Goal: Task Accomplishment & Management: Complete application form

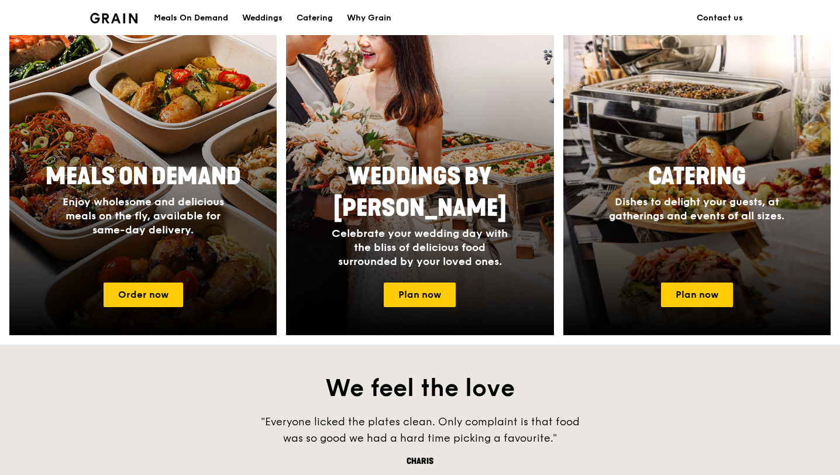
scroll to position [497, 0]
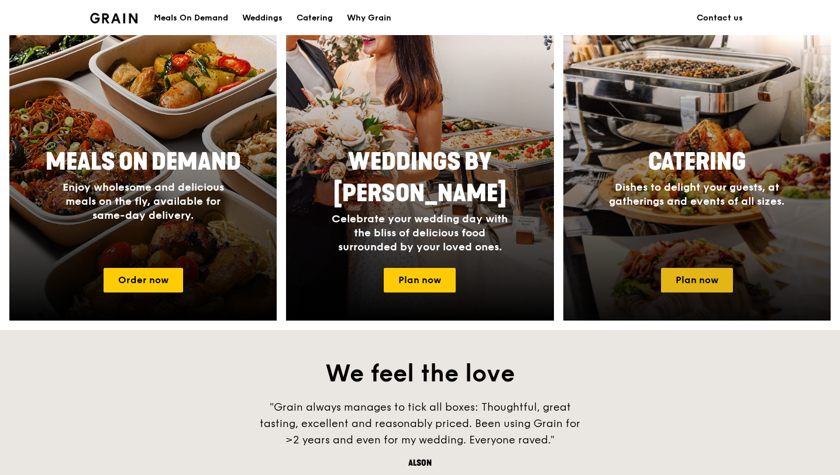
click at [681, 276] on link "Plan now" at bounding box center [697, 280] width 72 height 25
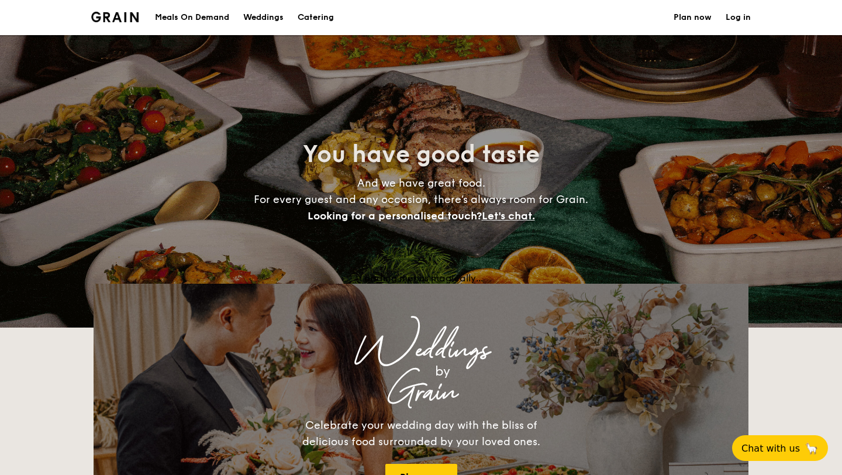
select select
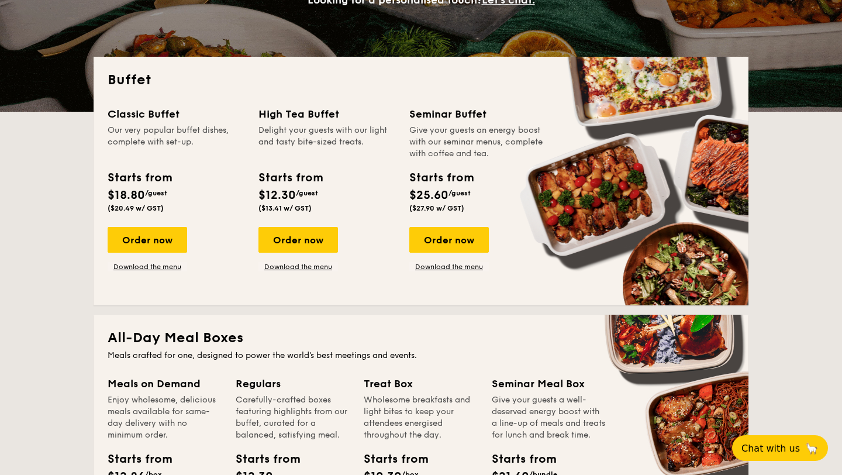
scroll to position [305, 0]
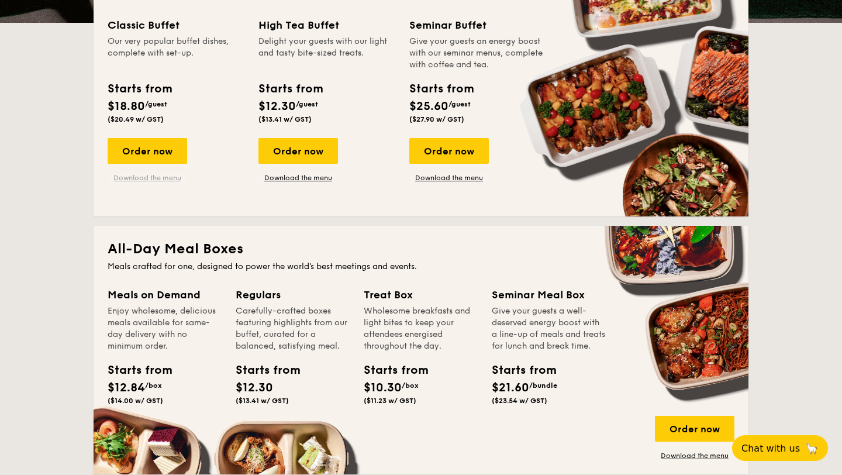
click at [159, 181] on link "Download the menu" at bounding box center [148, 177] width 80 height 9
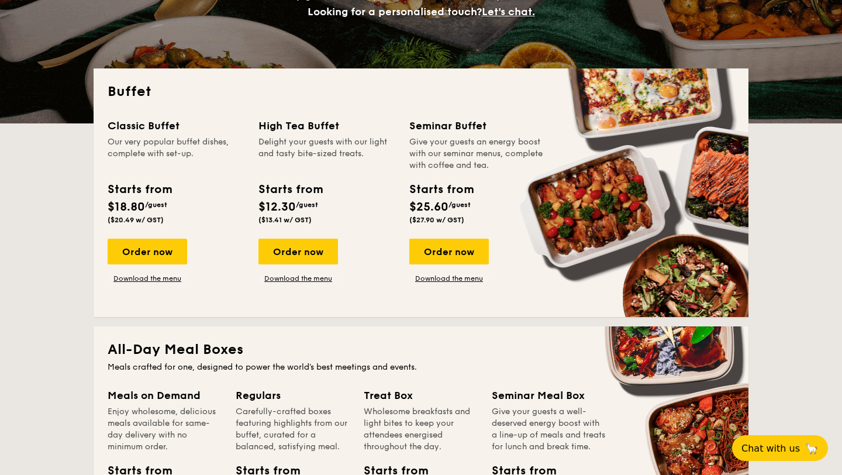
scroll to position [202, 0]
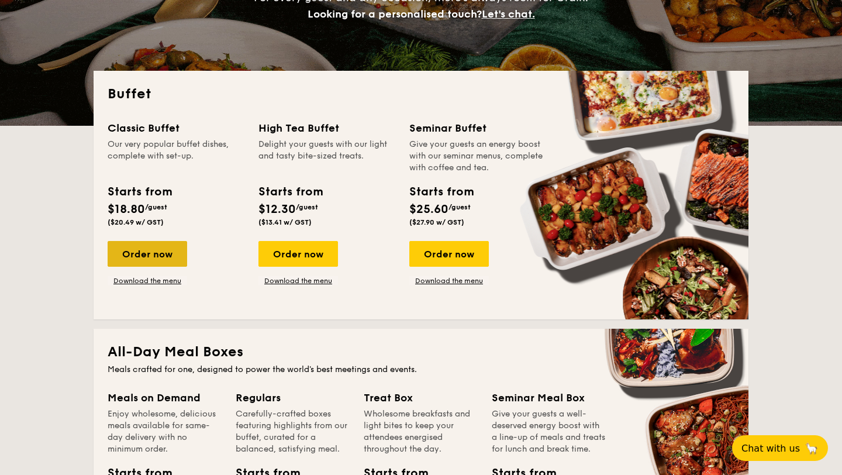
click at [170, 254] on div "Order now" at bounding box center [148, 254] width 80 height 26
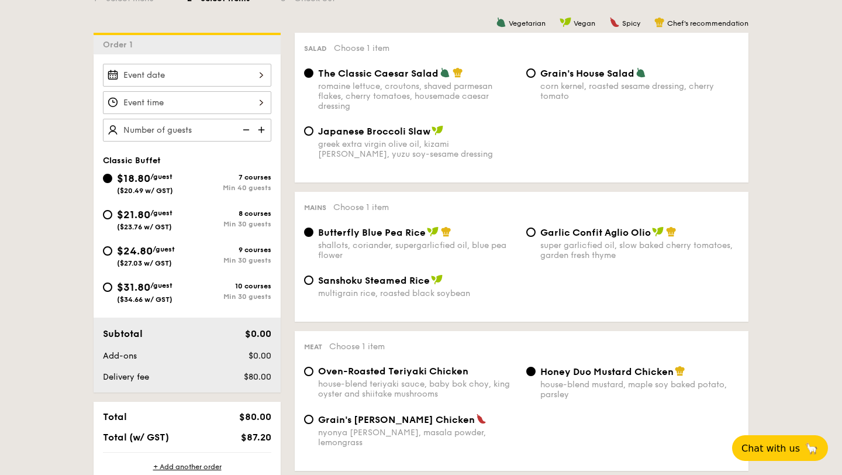
scroll to position [276, 0]
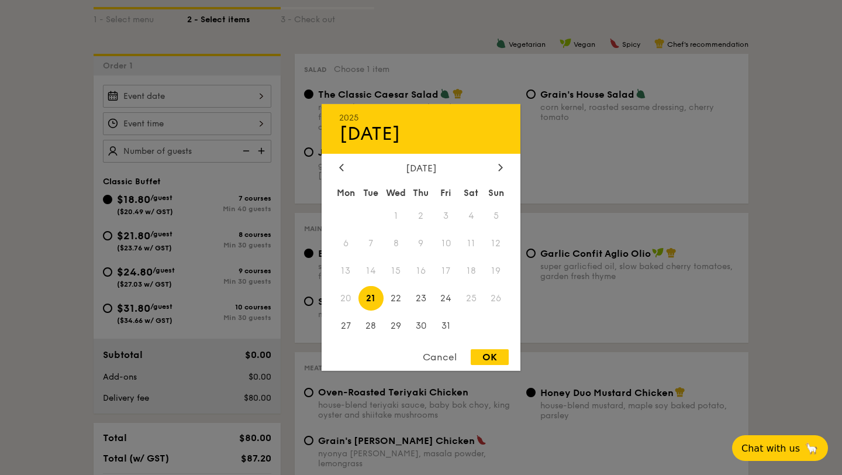
click at [172, 97] on div "2025 Oct 21 October 2025 Mon Tue Wed Thu Fri Sat Sun 1 2 3 4 5 6 7 8 9 10 11 12…" at bounding box center [187, 96] width 168 height 23
click at [499, 163] on div at bounding box center [500, 168] width 11 height 11
click at [341, 161] on div "2025 Oct 21 November 2025 Mon Tue Wed Thu Fri Sat Sun 1 2 3 4 5 6 7 8 9 10 11 1…" at bounding box center [421, 237] width 199 height 267
click at [341, 168] on icon at bounding box center [342, 167] width 4 height 7
click at [500, 164] on icon at bounding box center [501, 167] width 4 height 7
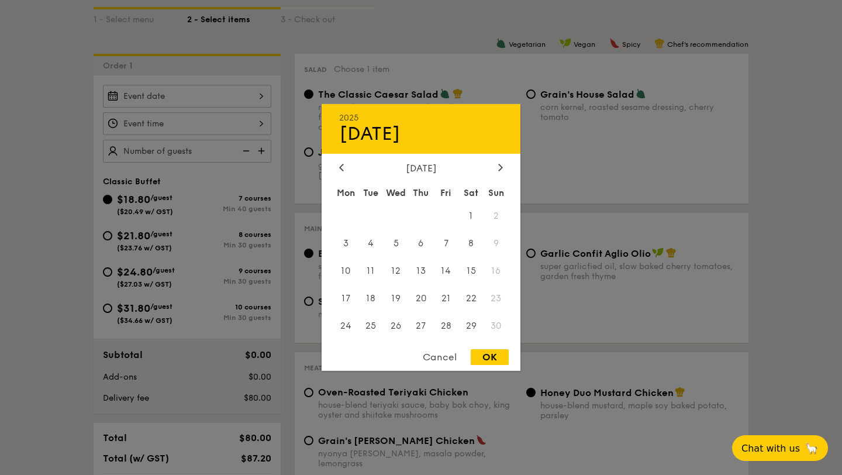
click at [496, 212] on span "2" at bounding box center [496, 216] width 25 height 25
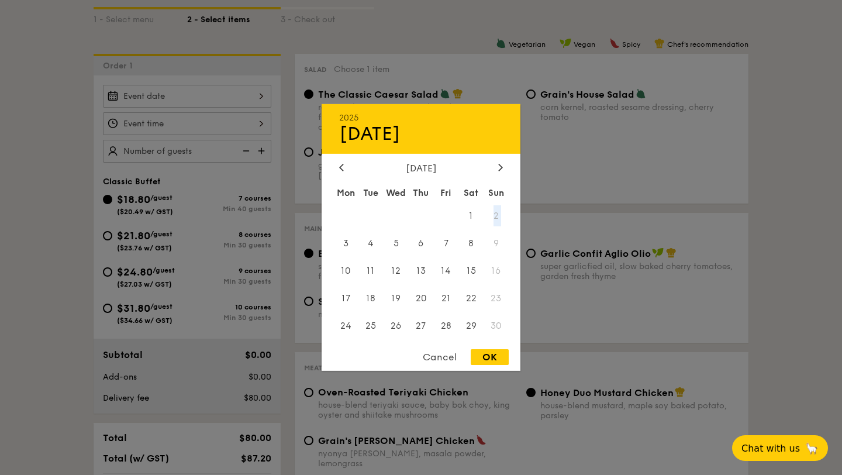
click at [496, 212] on span "2" at bounding box center [496, 216] width 25 height 25
click at [497, 215] on span "2" at bounding box center [496, 216] width 25 height 25
click at [342, 163] on div at bounding box center [341, 168] width 11 height 11
click at [500, 167] on icon at bounding box center [500, 167] width 5 height 8
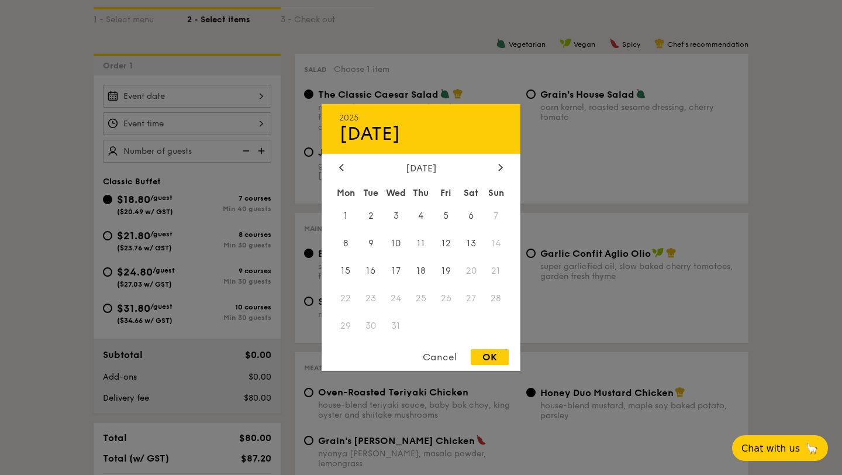
click at [454, 340] on div "Mon Tue Wed Thu Fri Sat Sun 1 2 3 4 5 6 7 8 9 10 11 12 13 14 15 16 17 18 19 20 …" at bounding box center [421, 261] width 199 height 158
click at [444, 363] on div "Cancel" at bounding box center [439, 357] width 57 height 16
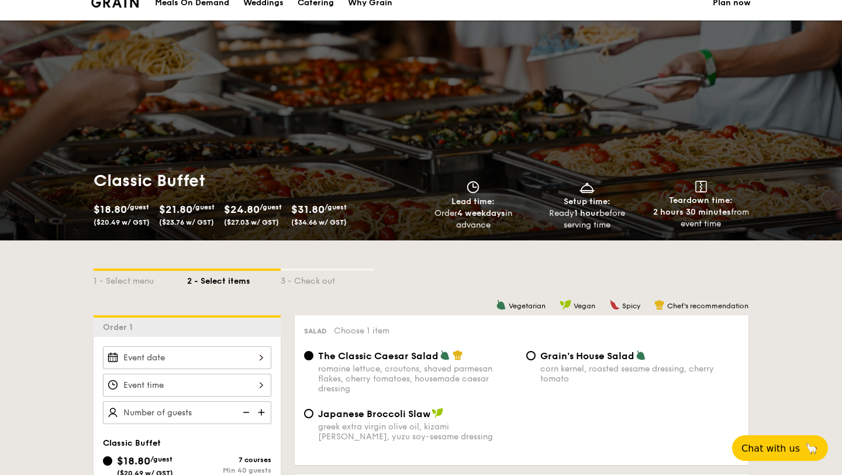
scroll to position [0, 0]
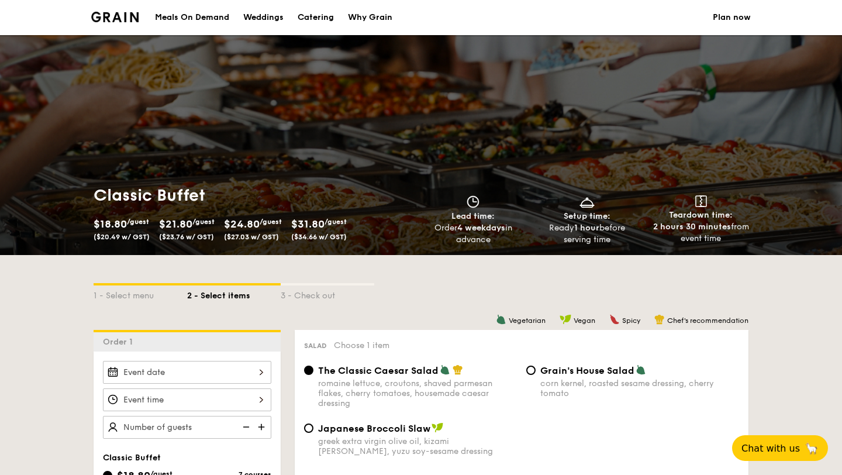
click at [119, 15] on img at bounding box center [114, 17] width 47 height 11
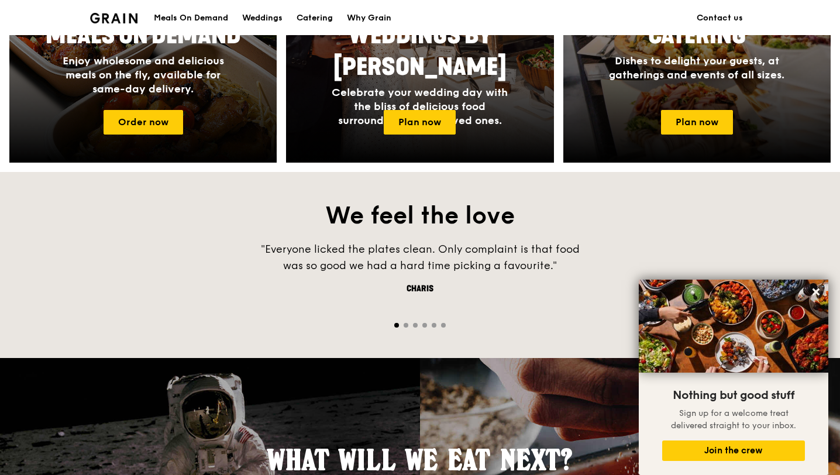
scroll to position [577, 0]
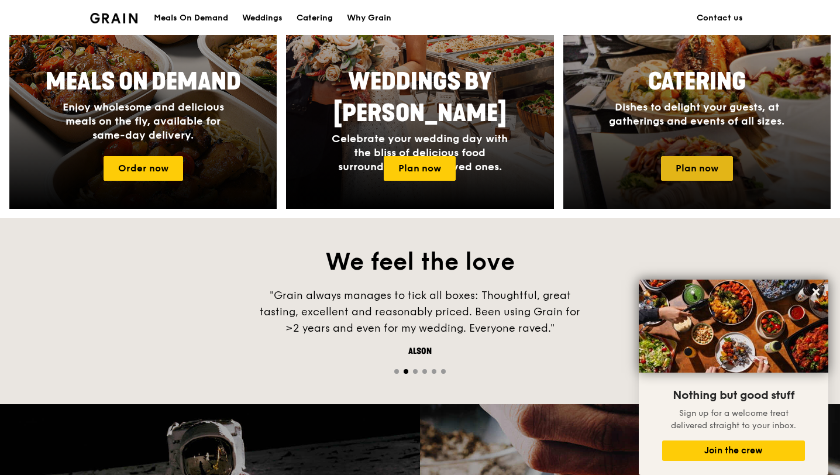
click at [685, 170] on link "Plan now" at bounding box center [697, 168] width 72 height 25
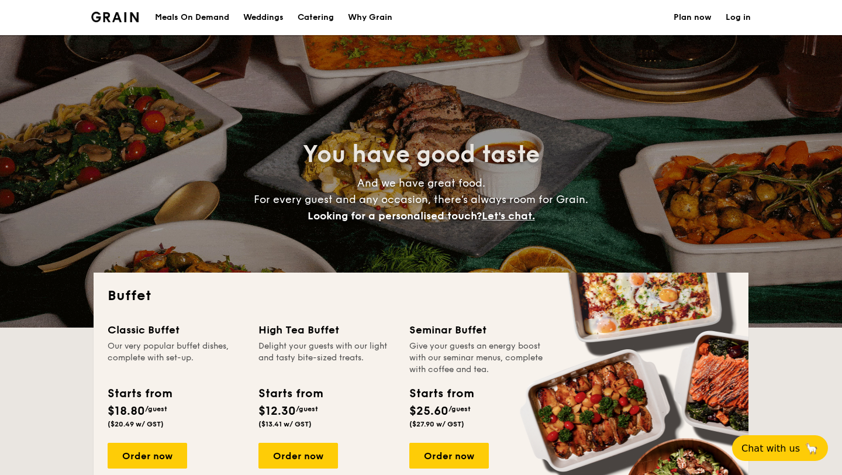
select select
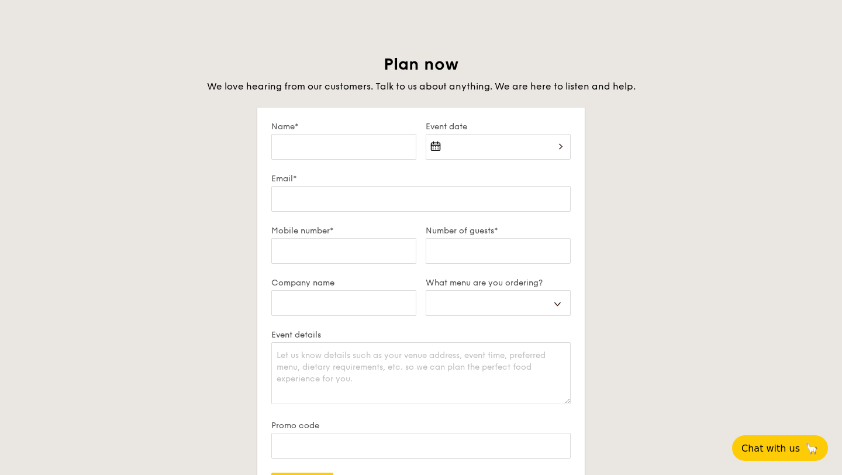
scroll to position [1971, 0]
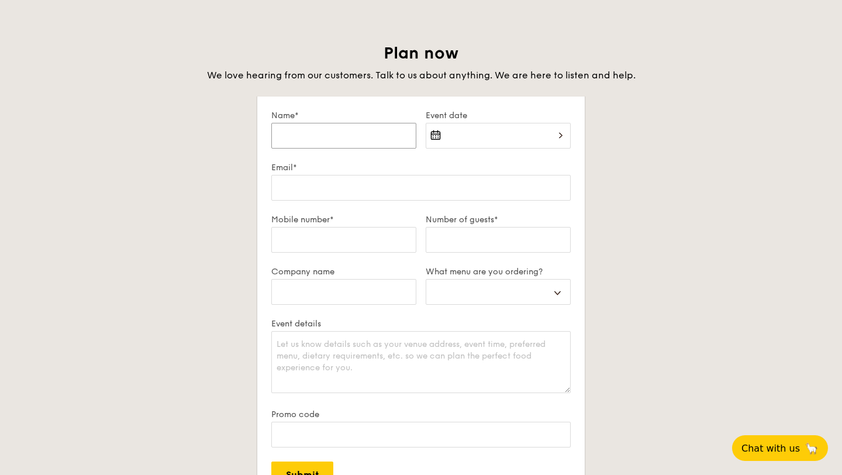
click at [334, 143] on input "Name*" at bounding box center [343, 136] width 145 height 26
type input "C"
select select
type input "Ch"
select select
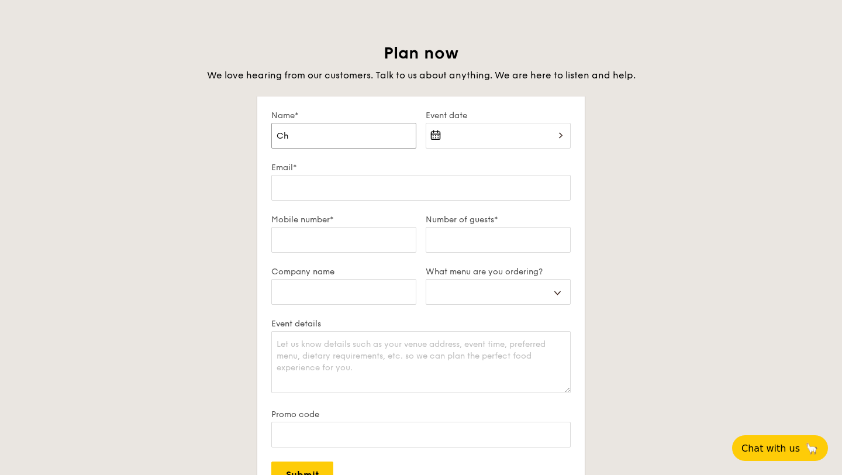
type input "Che"
select select
type input "Cher"
select select
type input "Chery"
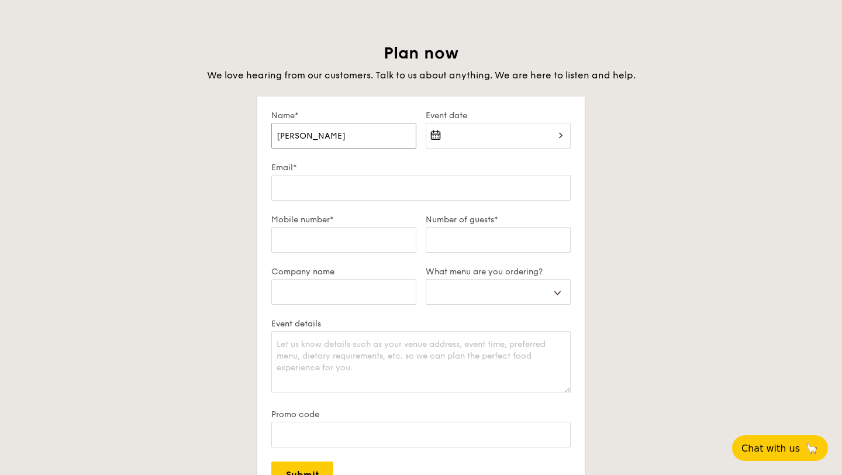
select select
type input "[PERSON_NAME]"
select select
type input "[PERSON_NAME]"
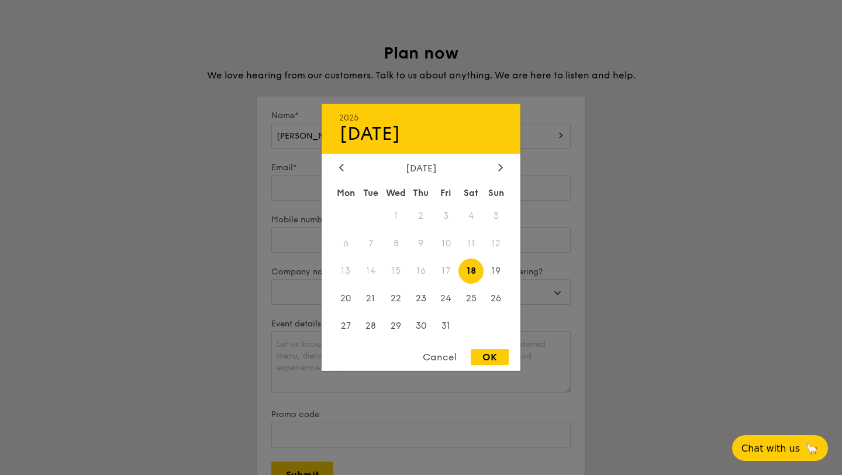
click at [444, 354] on div "Cancel" at bounding box center [439, 357] width 57 height 16
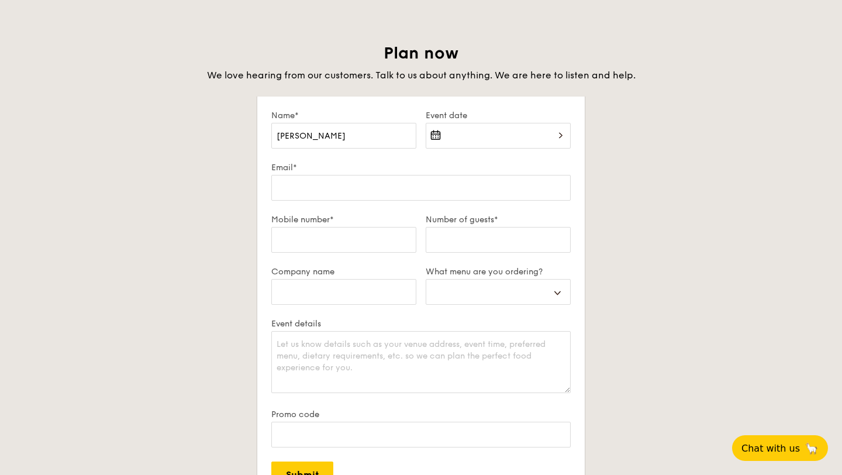
click at [468, 132] on div at bounding box center [498, 143] width 145 height 40
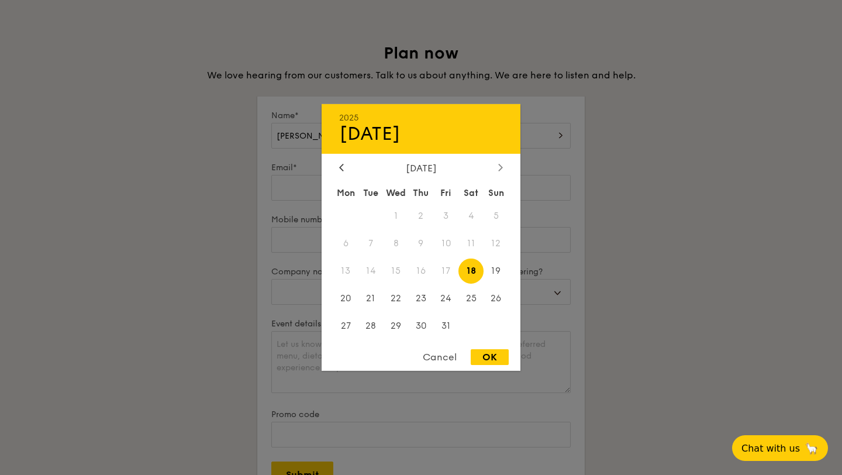
click at [502, 170] on div at bounding box center [500, 168] width 11 height 11
click at [493, 217] on span "2" at bounding box center [496, 216] width 25 height 25
click at [484, 361] on div "OK" at bounding box center [490, 357] width 38 height 16
type input "Nov 02, 2025"
select select
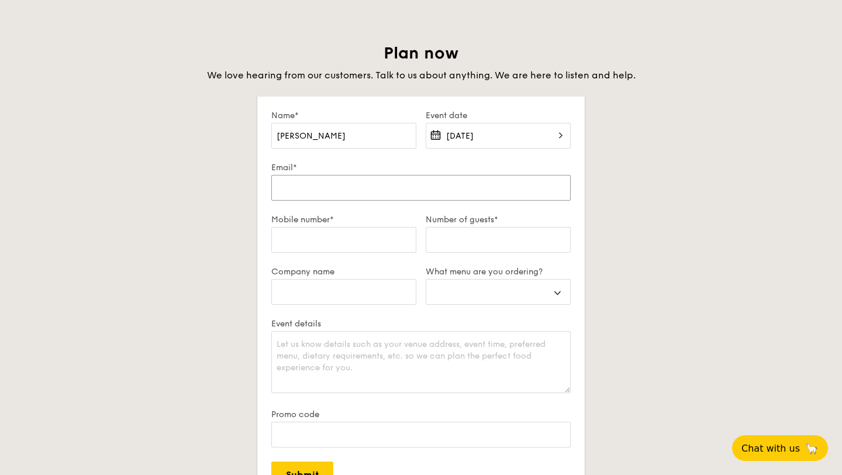
click at [383, 197] on input "Email*" at bounding box center [420, 188] width 299 height 26
click at [156, 258] on div "Plan now We love hearing from our customers. Talk to us about anything. We are …" at bounding box center [421, 314] width 655 height 543
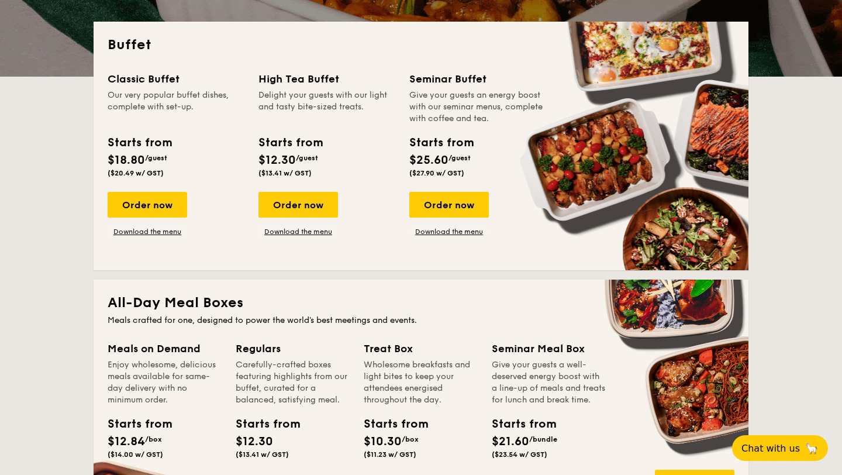
scroll to position [247, 0]
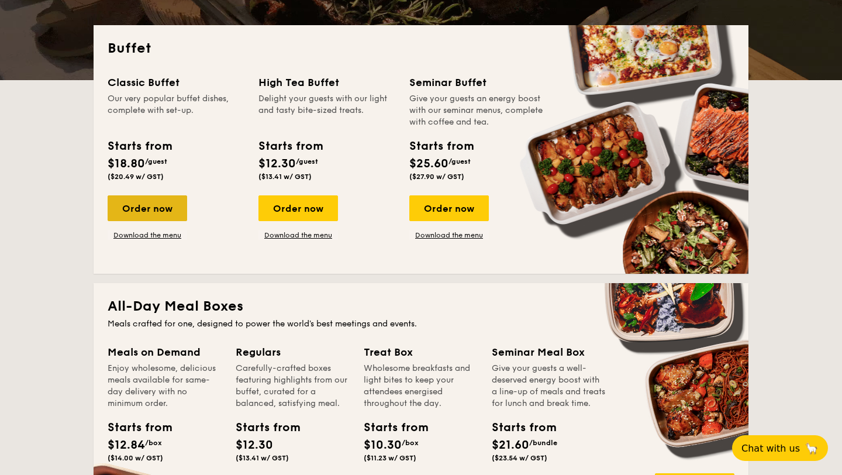
click at [154, 213] on div "Order now" at bounding box center [148, 208] width 80 height 26
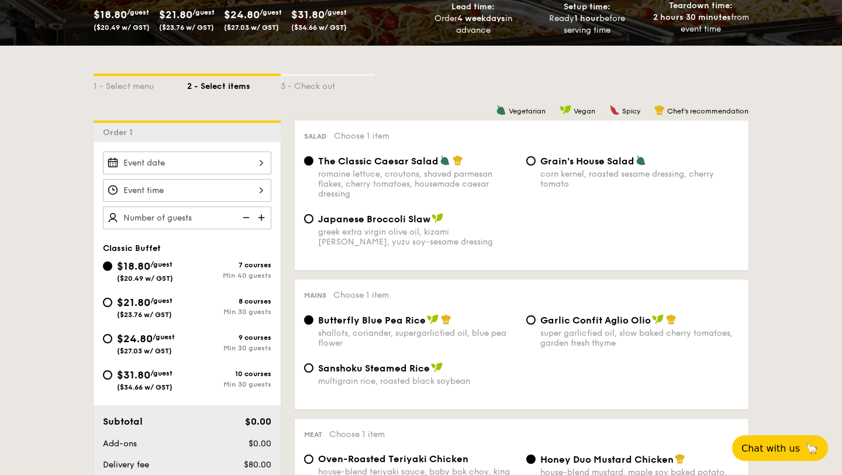
scroll to position [223, 0]
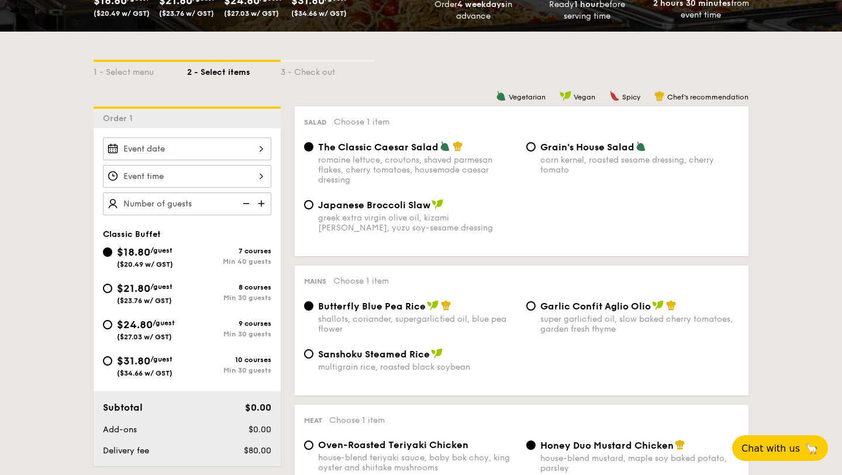
click at [156, 327] on span "/guest" at bounding box center [164, 323] width 22 height 8
click at [112, 327] on input "$24.80 /guest ($27.03 w/ GST) 9 courses Min 30 guests" at bounding box center [107, 324] width 9 height 9
radio input "true"
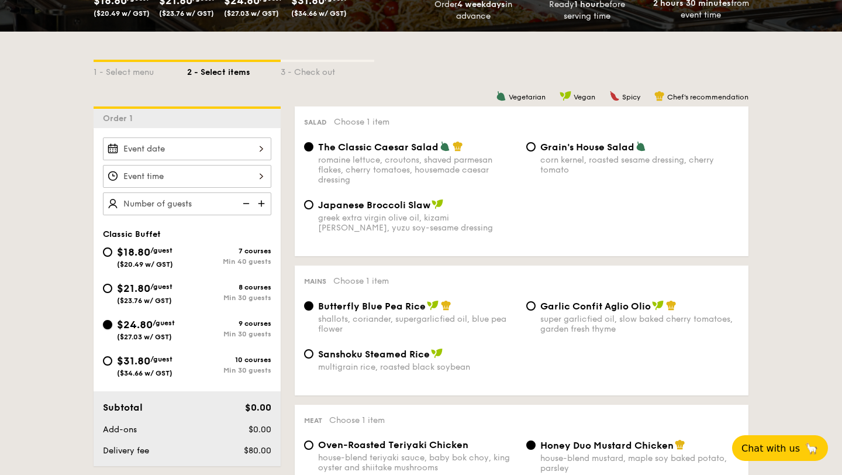
radio input "true"
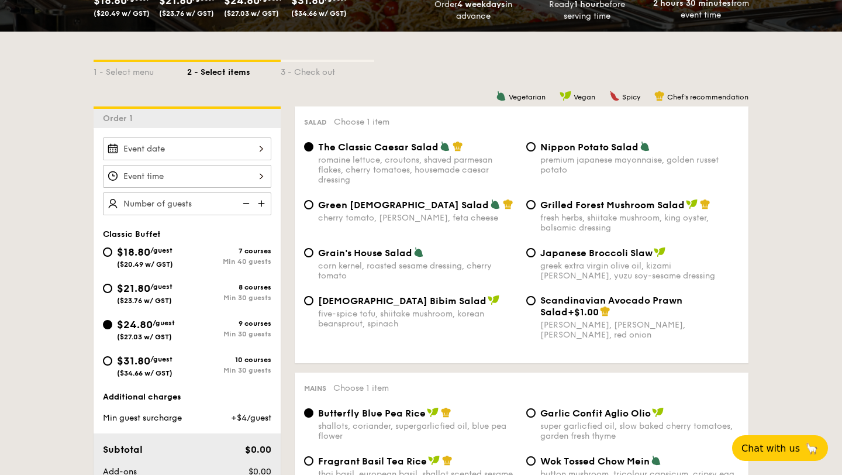
click at [192, 152] on div at bounding box center [187, 148] width 168 height 23
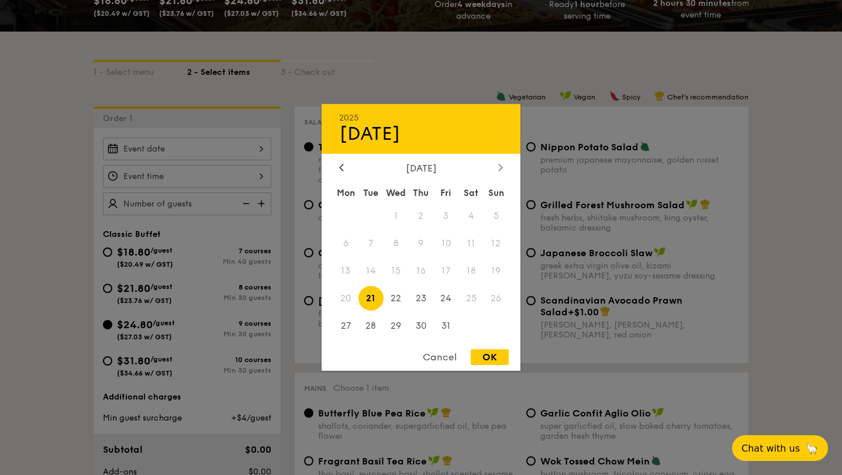
click at [500, 164] on icon at bounding box center [501, 167] width 4 height 7
click at [497, 217] on span "2" at bounding box center [496, 216] width 25 height 25
click at [497, 216] on span "2" at bounding box center [496, 216] width 25 height 25
click at [342, 168] on icon at bounding box center [342, 167] width 4 height 7
click at [446, 359] on div "Cancel" at bounding box center [439, 357] width 57 height 16
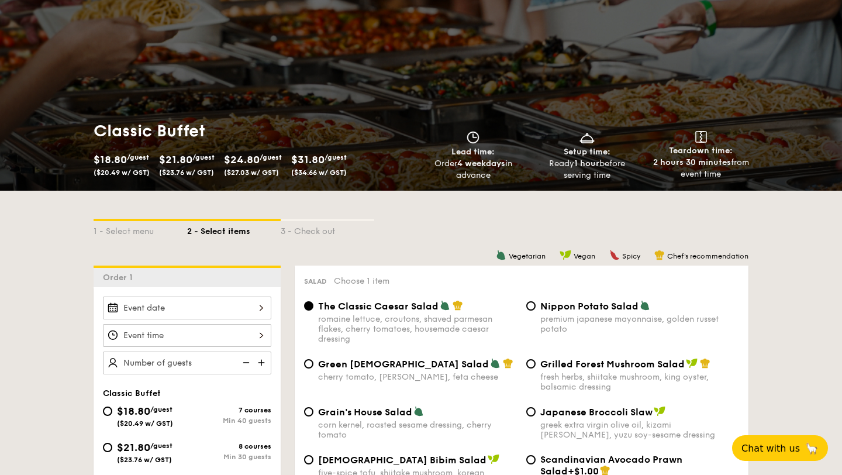
scroll to position [0, 0]
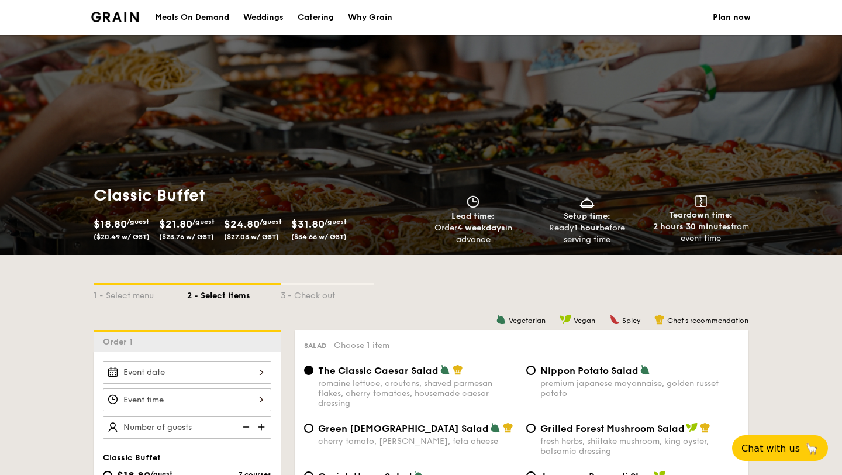
click at [735, 17] on link "Plan now" at bounding box center [732, 17] width 38 height 35
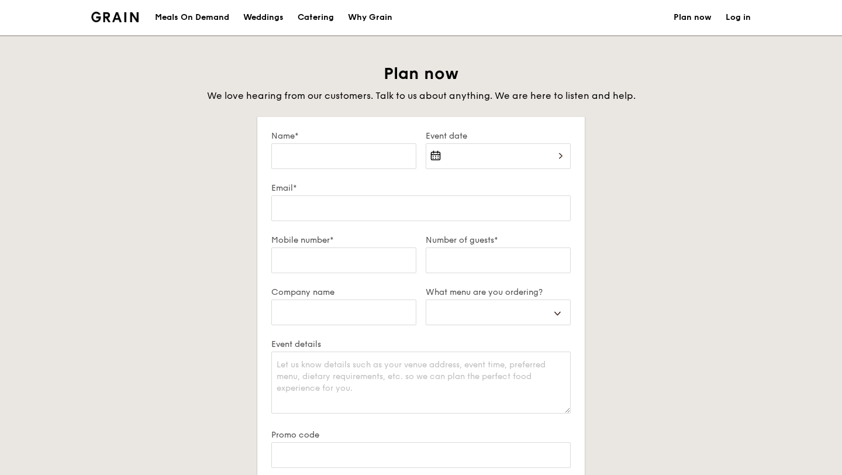
select select
click at [365, 171] on div "Name*" at bounding box center [344, 157] width 154 height 52
click at [365, 159] on input "Name*" at bounding box center [343, 156] width 145 height 26
type input "C"
select select
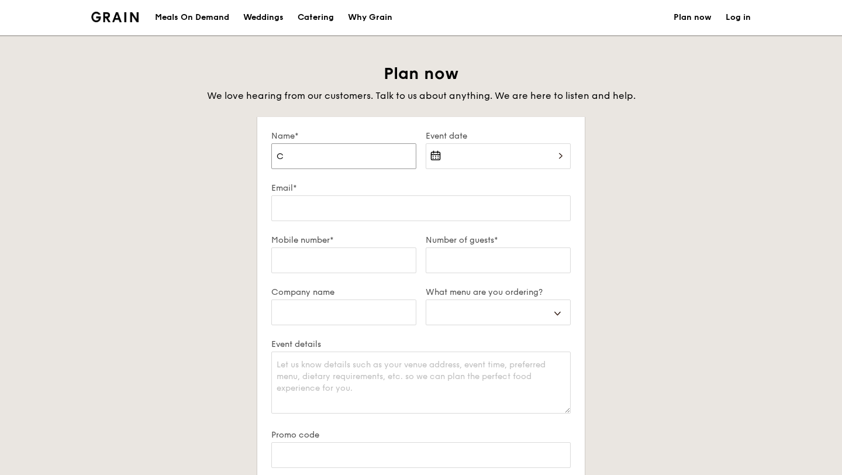
type input "Ch"
select select
type input "Che"
select select
type input "[PERSON_NAME]"
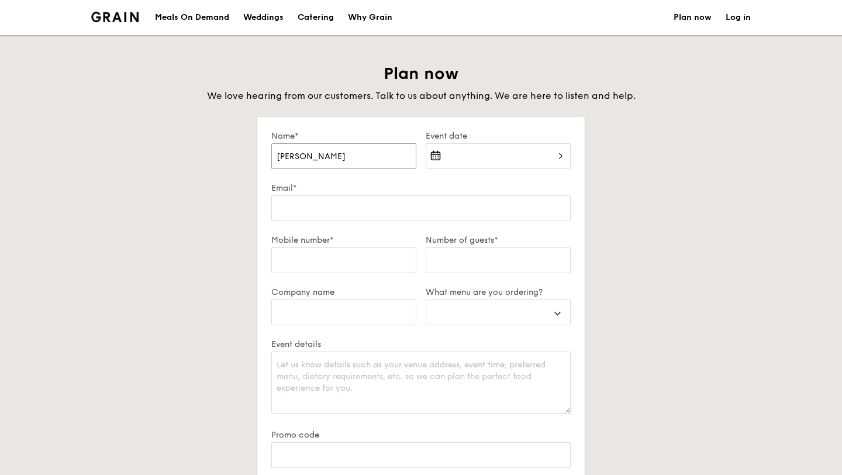
select select
type input "Chery"
select select
type input "[PERSON_NAME]"
select select
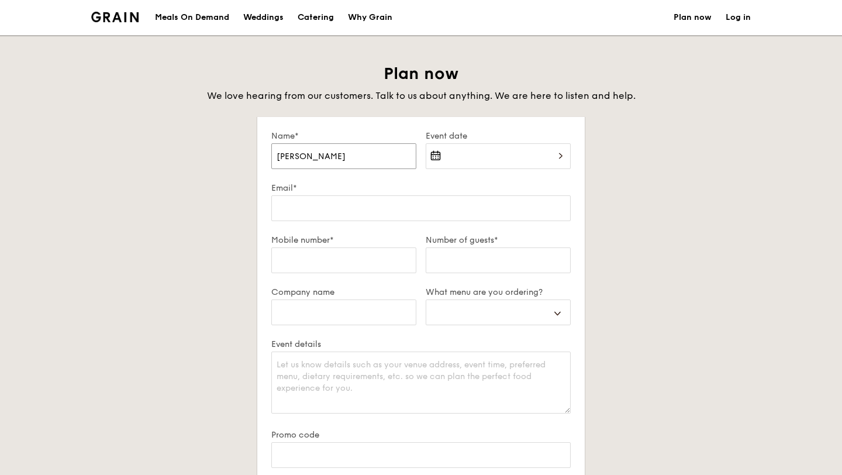
type input "[PERSON_NAME]"
click at [476, 153] on div at bounding box center [498, 163] width 145 height 40
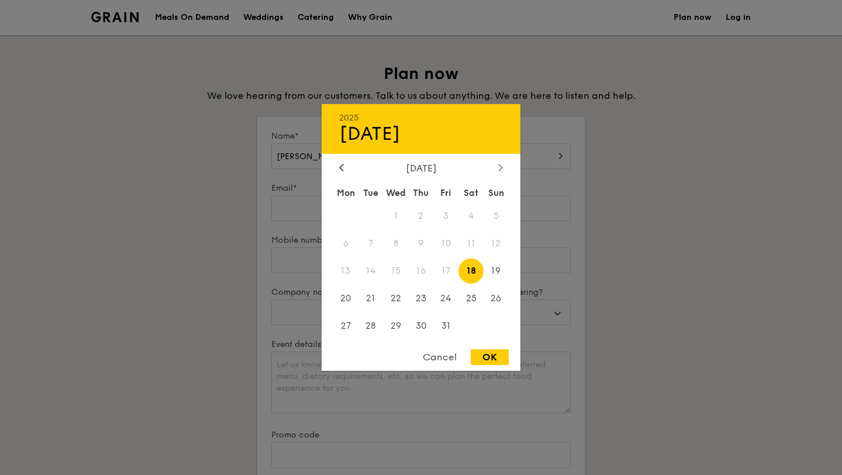
click at [503, 166] on div at bounding box center [500, 168] width 11 height 11
click at [497, 219] on span "2" at bounding box center [496, 216] width 25 height 25
click at [215, 264] on div at bounding box center [421, 237] width 842 height 475
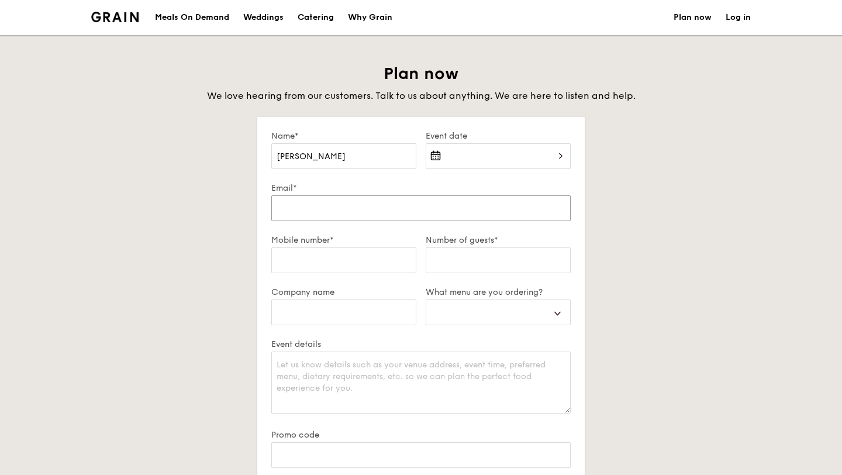
click at [330, 206] on input "Email*" at bounding box center [420, 208] width 299 height 26
type input "y"
select select
type input "yi"
select select
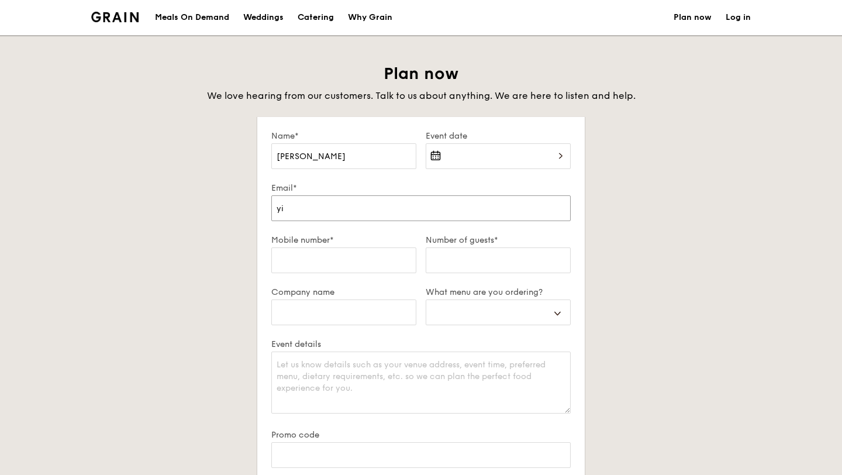
type input "yin"
select select
type input "ying"
select select
type input "ying."
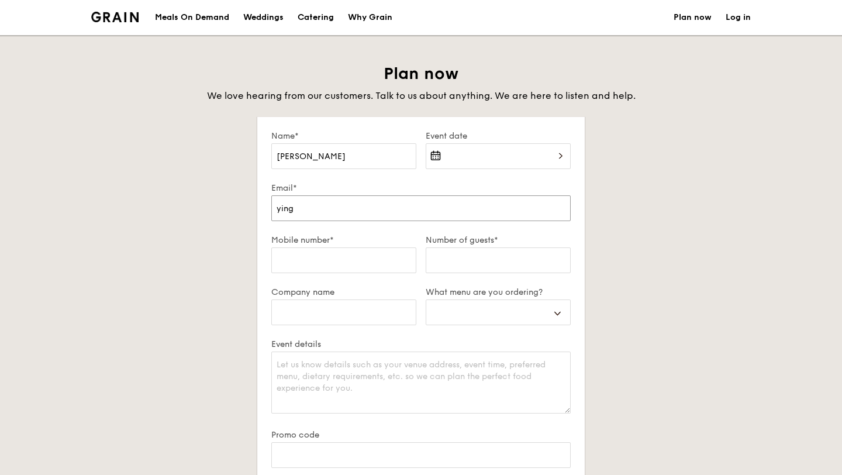
select select
type input "ying.h"
select select
type input "[DOMAIN_NAME]"
select select
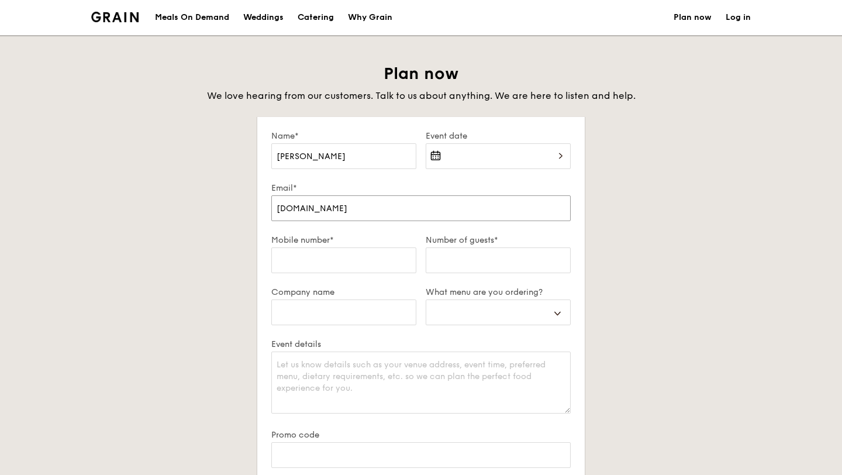
type input "ying.hui"
select select
type input "ying.huiq"
select select
type input "ying.huiqi"
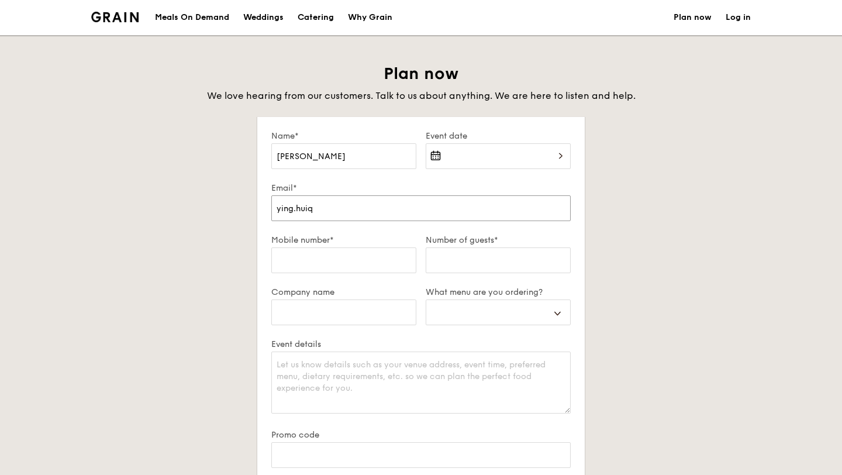
select select
type input "ying.huiqi."
select select
type input "ying.huiqi.c"
select select
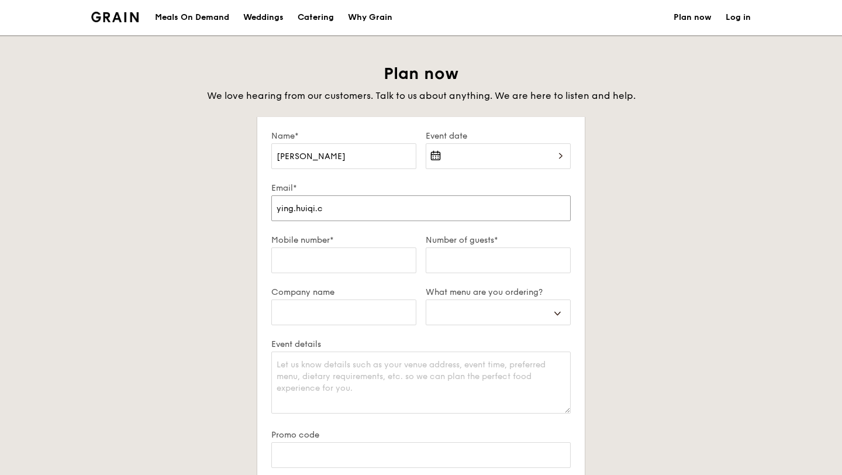
type input "[DOMAIN_NAME]"
select select
type input "ying.huiqi.che"
select select
type input "ying.huiqi.[PERSON_NAME]"
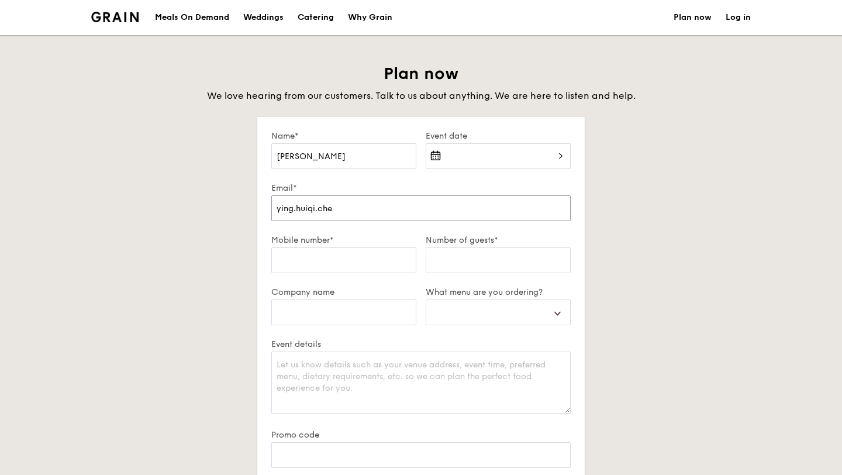
select select
type input "ying.huiqi.chery"
select select
type input "ying.huiqi.[PERSON_NAME]"
select select
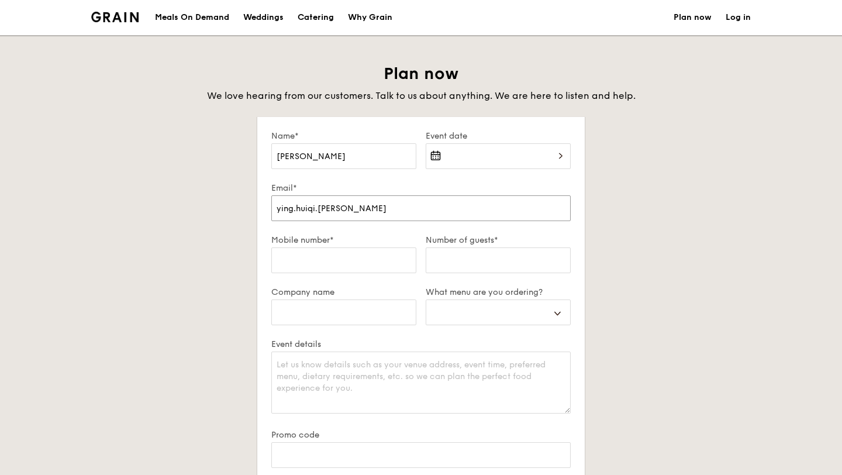
type input "ying.huiqi.[PERSON_NAME]@"
select select
type input "ying.huiqi.[PERSON_NAME]@g"
select select
type input "ying.huiqi.[PERSON_NAME]@gm"
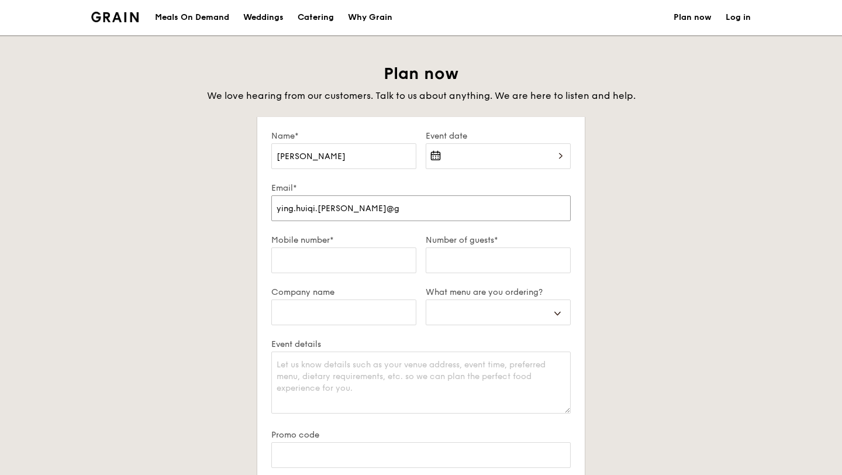
select select
type input "ying.huiqi.[PERSON_NAME]@gma"
select select
type input "ying.huiqi.[PERSON_NAME]@gmai"
select select
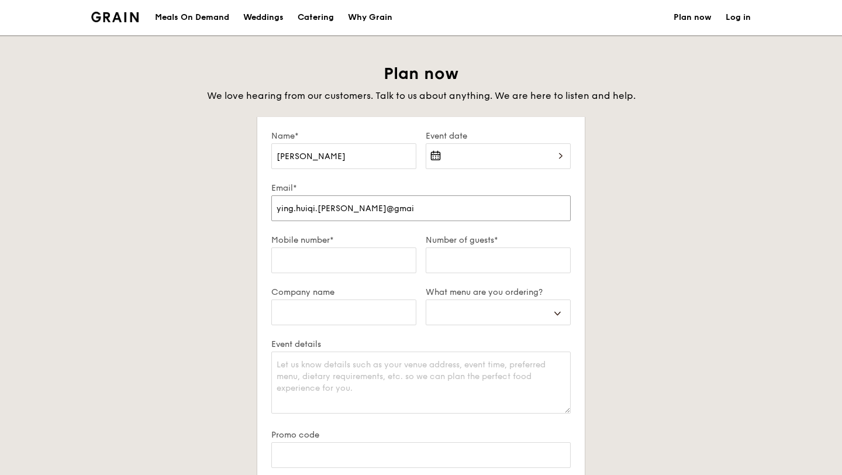
type input "[EMAIL_ADDRESS][PERSON_NAME]"
select select
type input "[EMAIL_ADDRESS][PERSON_NAME]."
select select
type input "ying.huiqi.[PERSON_NAME]@gmail.c"
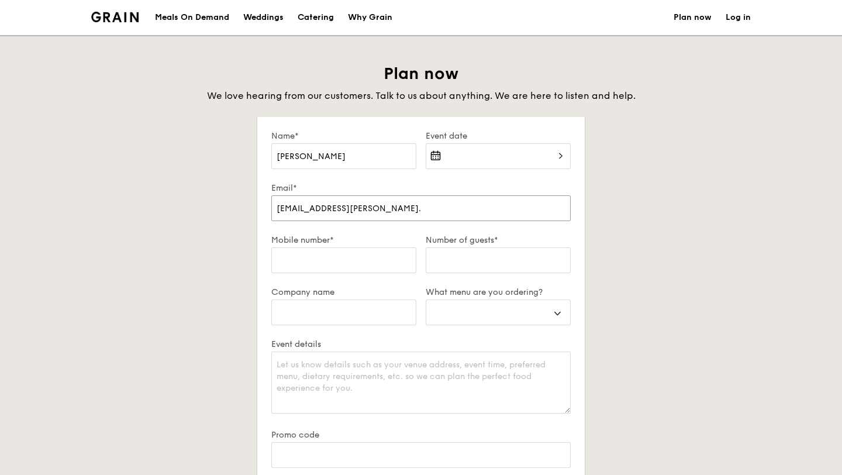
select select
type input "[EMAIL_ADDRESS][PERSON_NAME][DOMAIN_NAME]"
select select
type input "[EMAIL_ADDRESS][PERSON_NAME][DOMAIN_NAME]"
select select
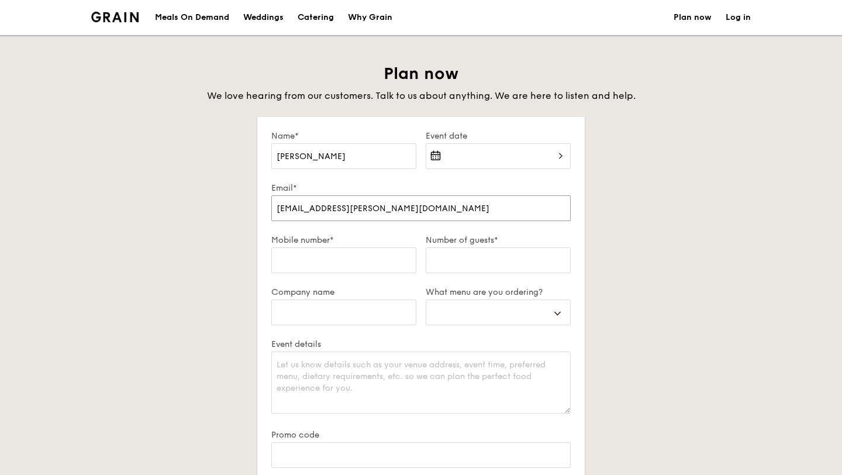
type input "[EMAIL_ADDRESS][PERSON_NAME][DOMAIN_NAME]"
type input "9"
select select
type input "93"
select select
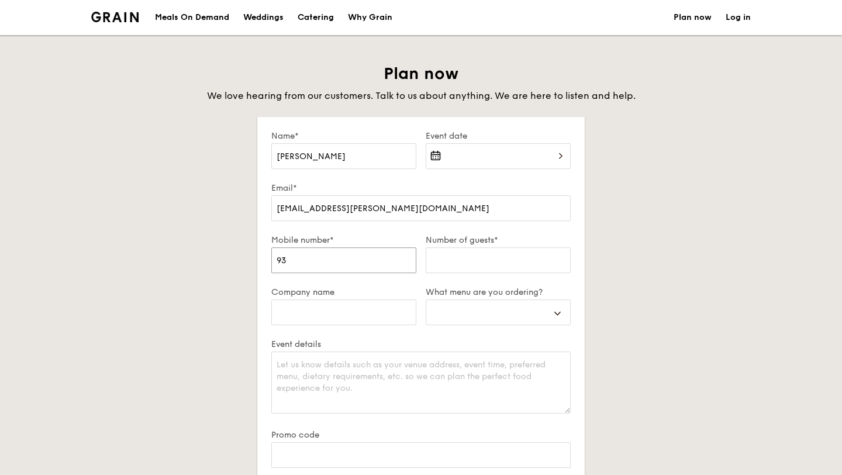
type input "936"
select select
type input "9366"
select select
type input "93665"
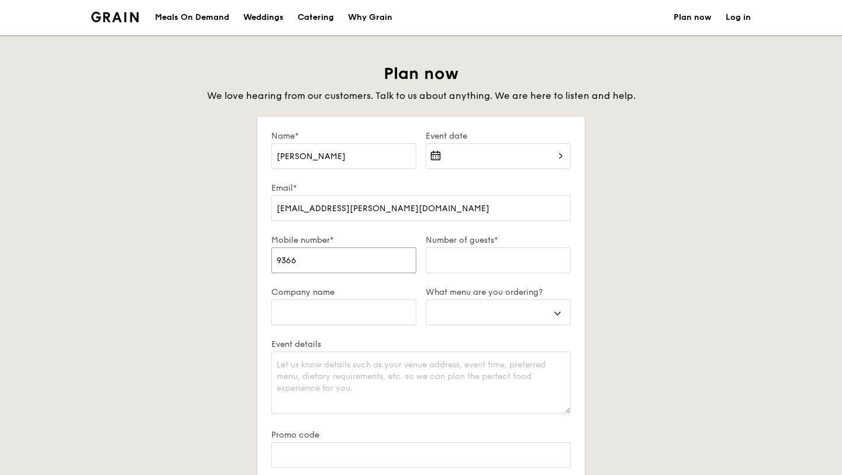
select select
type input "936657"
select select
type input "9366575"
select select
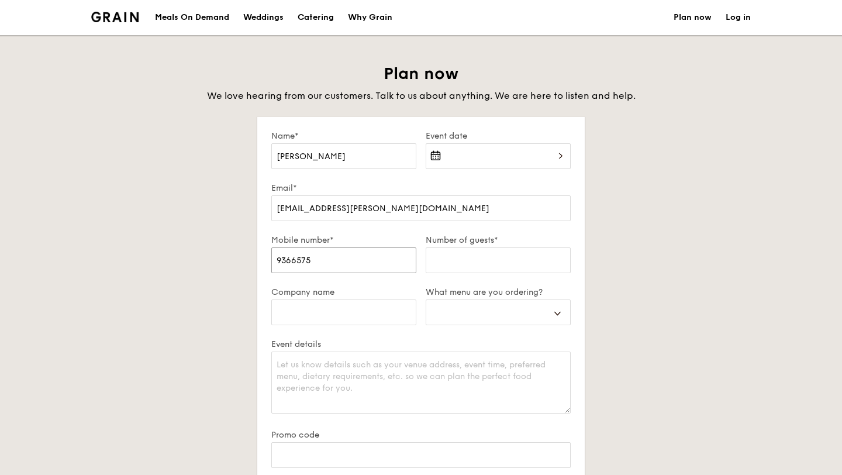
type input "93665756"
select select
type input "93665756"
type input "4"
select select
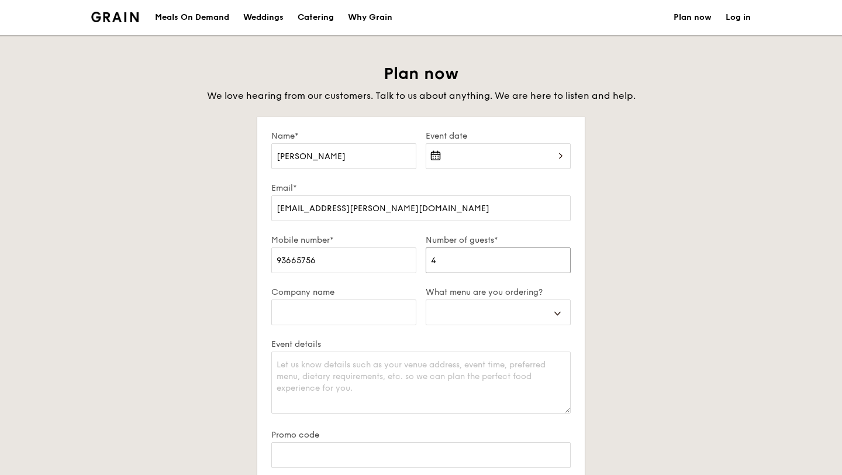
type input "40"
select select
type input "40"
click at [455, 325] on div "Buffet Mini Buffet High Tea Canapés Meal Boxes Wedding" at bounding box center [498, 319] width 145 height 40
click at [457, 319] on select "Buffet Mini Buffet High Tea Canapés Meal Boxes Wedding" at bounding box center [498, 312] width 145 height 26
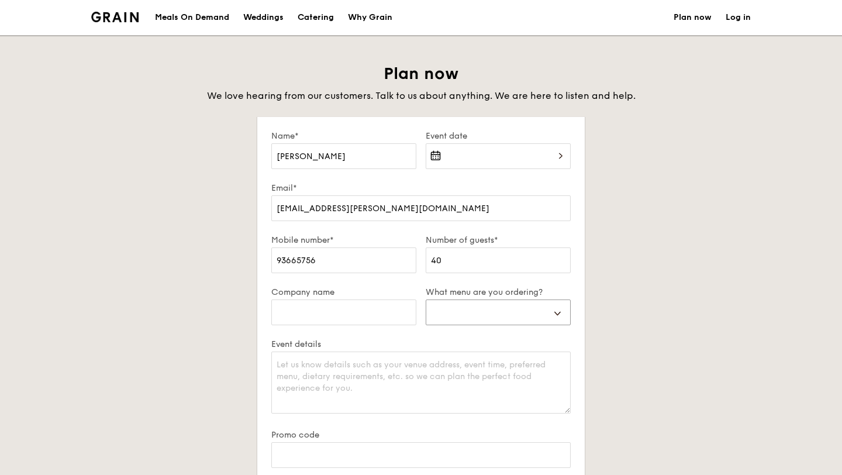
select select "buffet"
click at [626, 360] on div "Plan now We love hearing from our customers. Talk to us about anything. We are …" at bounding box center [421, 334] width 655 height 543
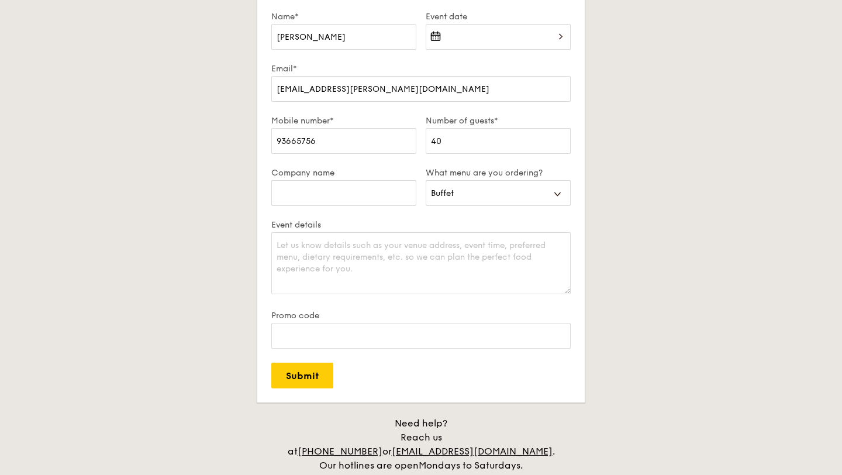
scroll to position [123, 0]
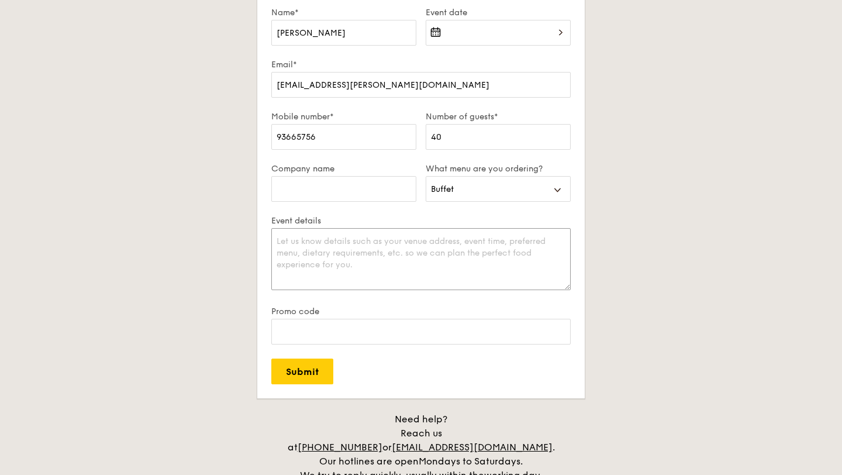
click at [447, 252] on textarea "Event details" at bounding box center [420, 259] width 299 height 62
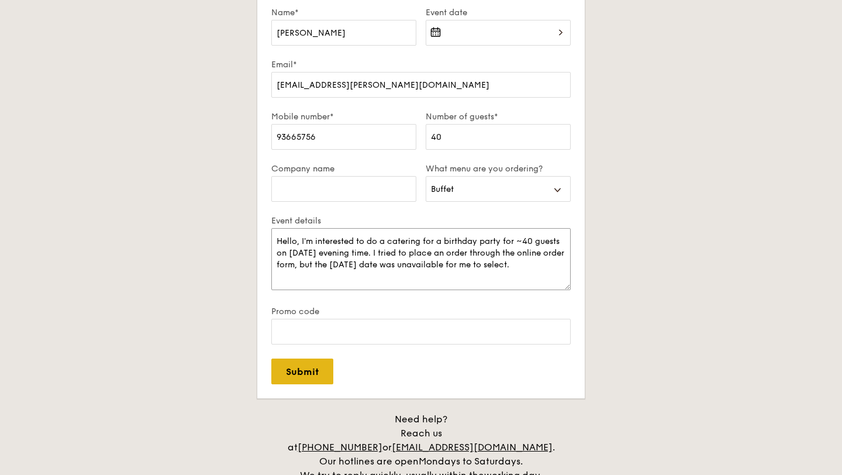
type textarea "Hello, I'm interested to do a catering for a birthday party for ~40 guests on […"
click at [314, 377] on input "Submit" at bounding box center [302, 372] width 62 height 26
select select
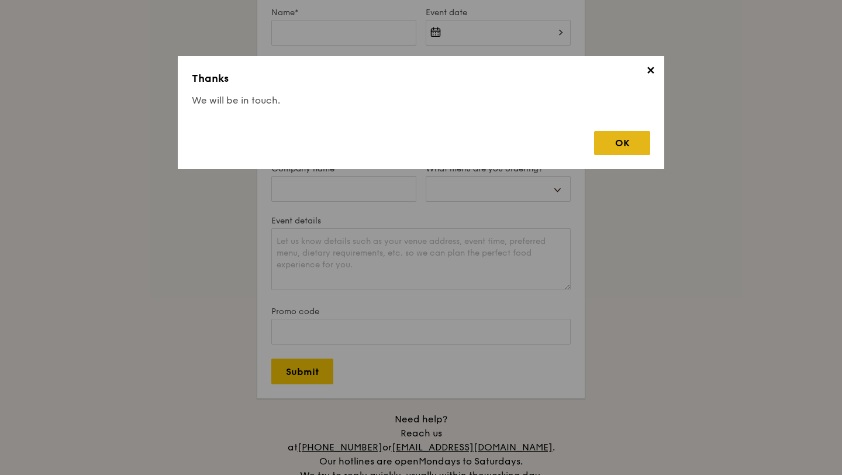
click at [625, 132] on div "OK" at bounding box center [622, 143] width 56 height 24
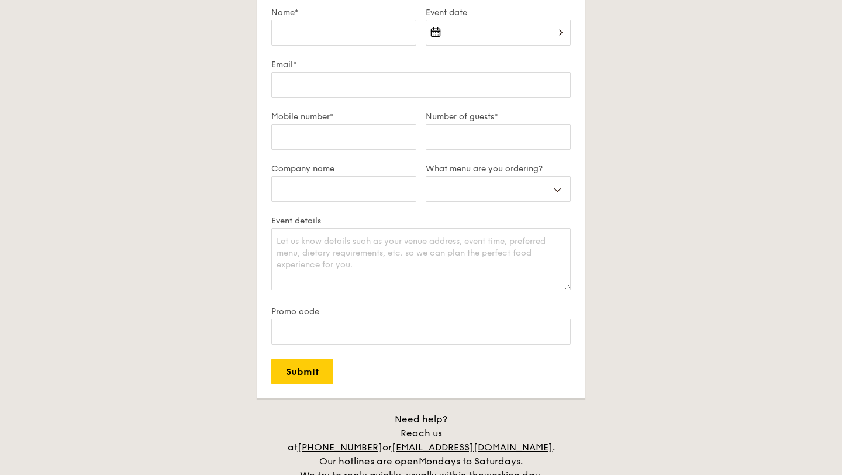
scroll to position [0, 0]
